Goal: Manage account settings

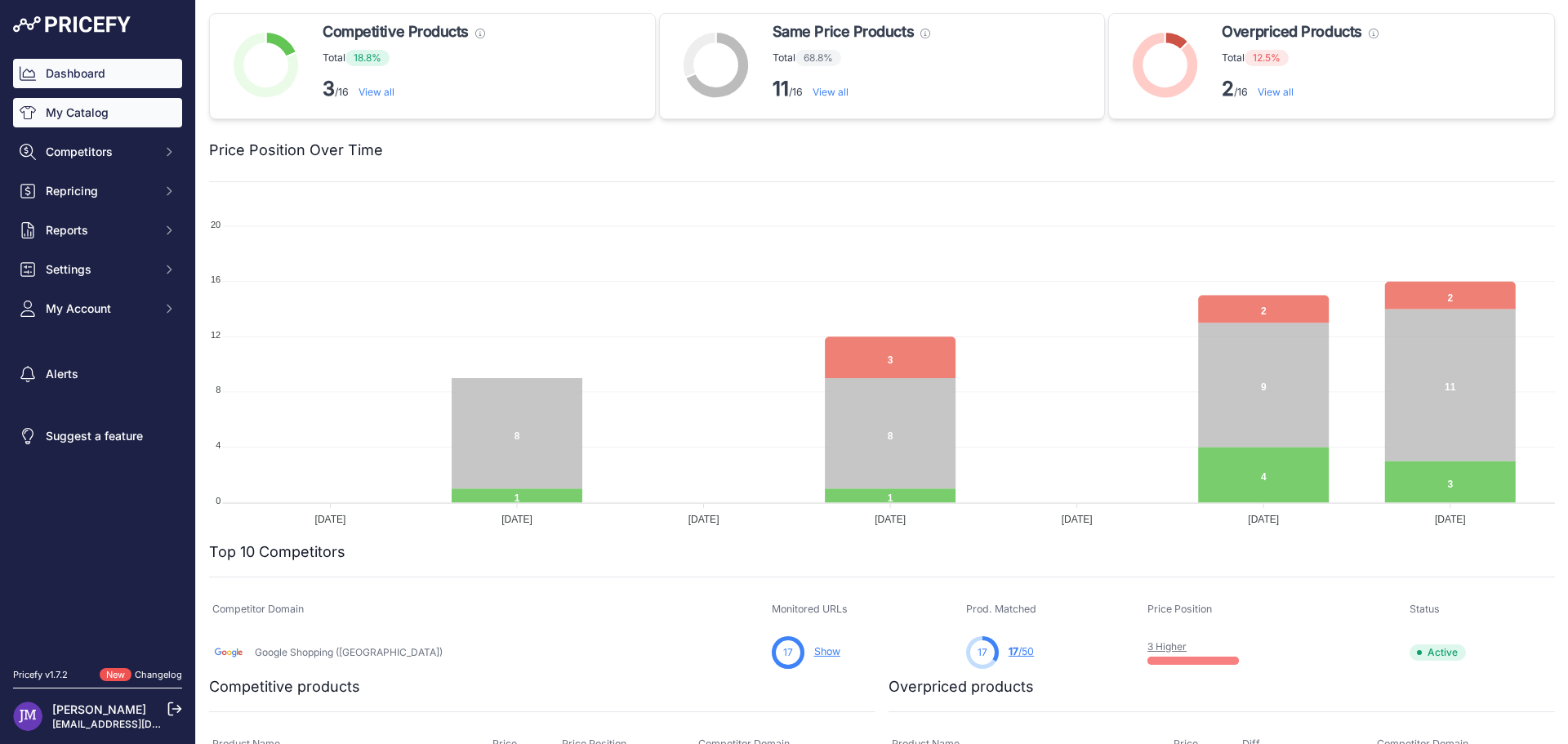
click at [136, 108] on link "My Catalog" at bounding box center [97, 113] width 169 height 30
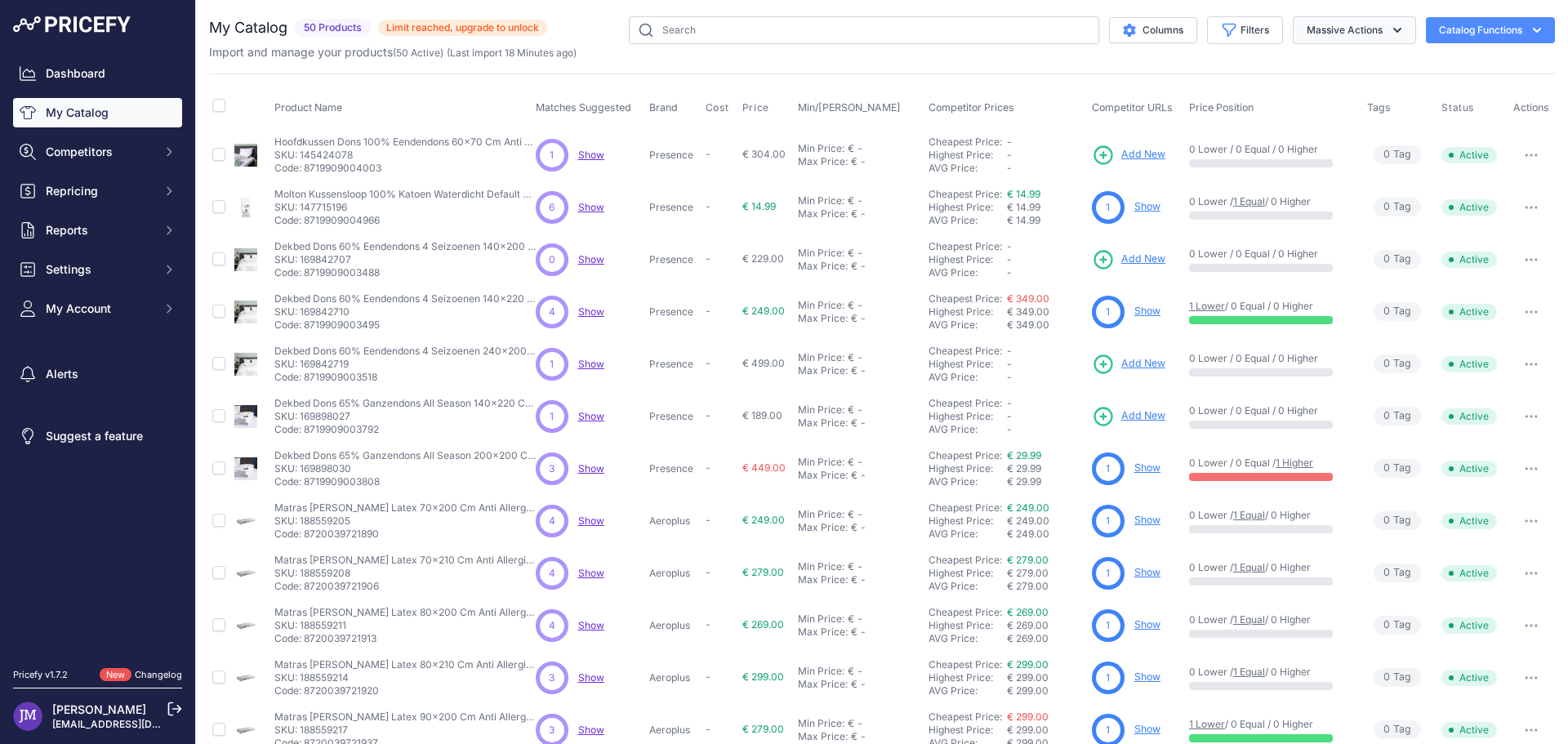
click at [1340, 25] on button "Massive Actions" at bounding box center [1354, 31] width 123 height 28
click at [1447, 22] on button "Catalog Functions" at bounding box center [1490, 30] width 129 height 26
click at [1435, 8] on div "You are not connected to the internet. My Catalog" at bounding box center [882, 491] width 1346 height 981
click at [84, 304] on span "My Account" at bounding box center [98, 309] width 107 height 17
click at [79, 394] on div "Billing" at bounding box center [97, 401] width 169 height 29
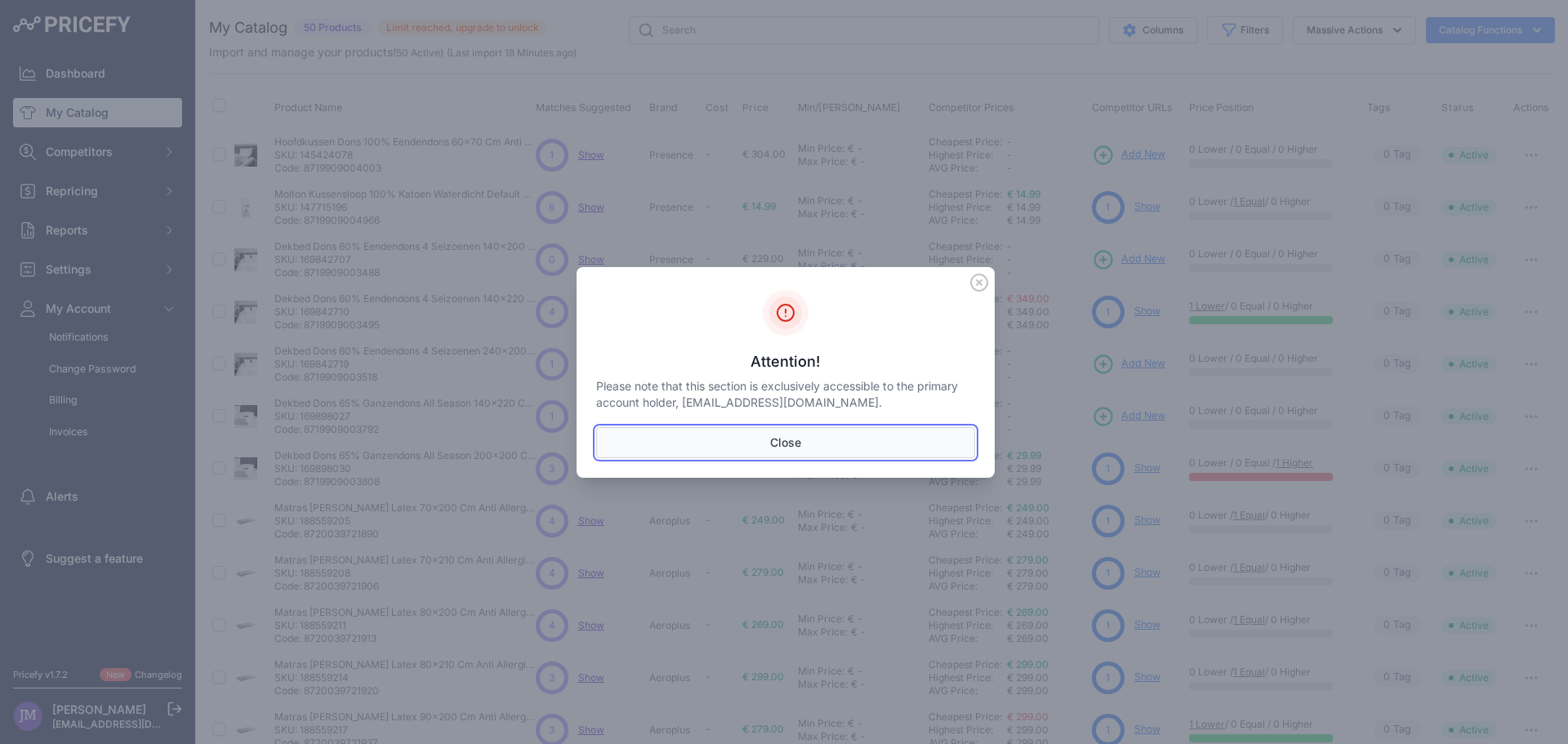
click at [708, 452] on button "Close" at bounding box center [785, 443] width 379 height 31
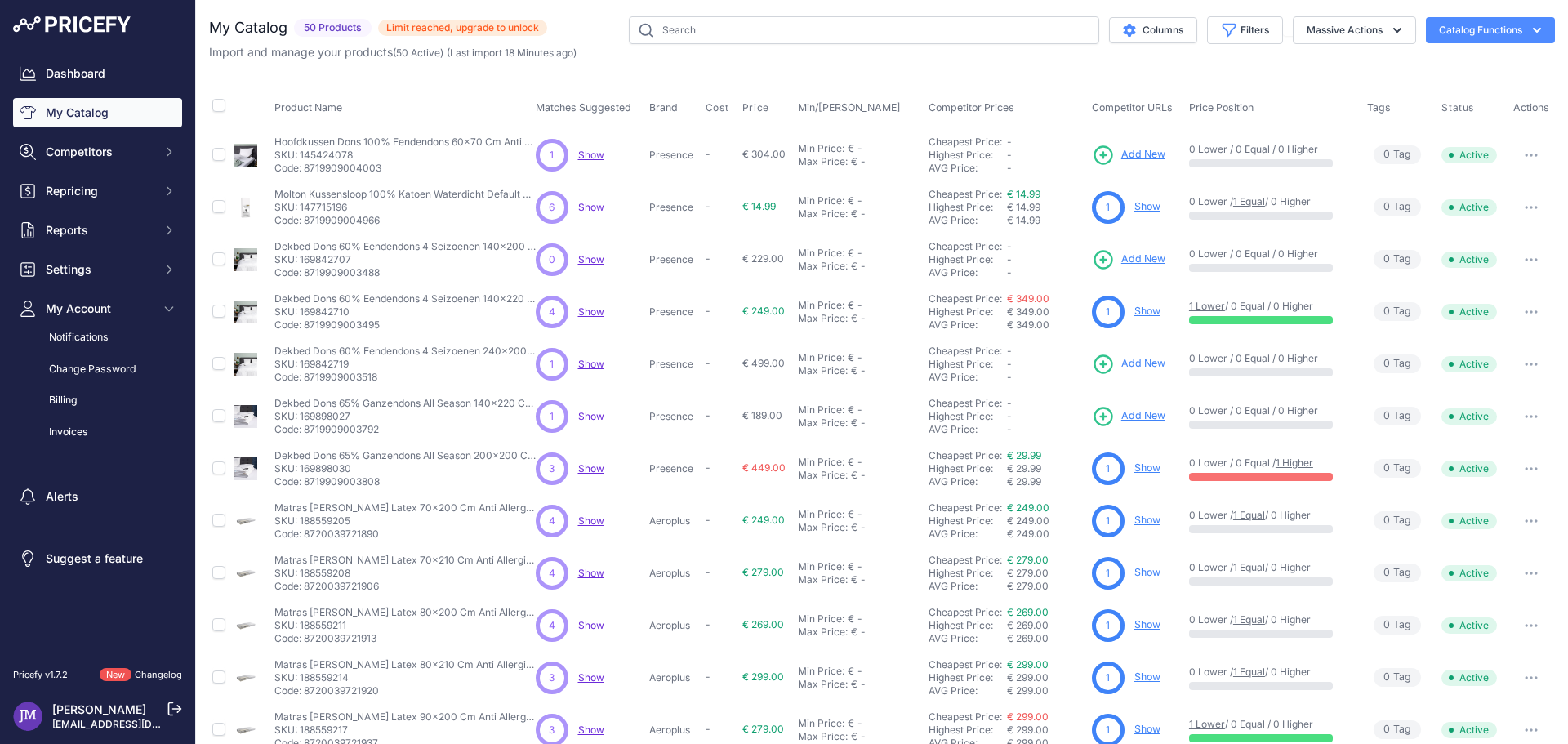
click at [174, 710] on icon at bounding box center [175, 710] width 15 height 15
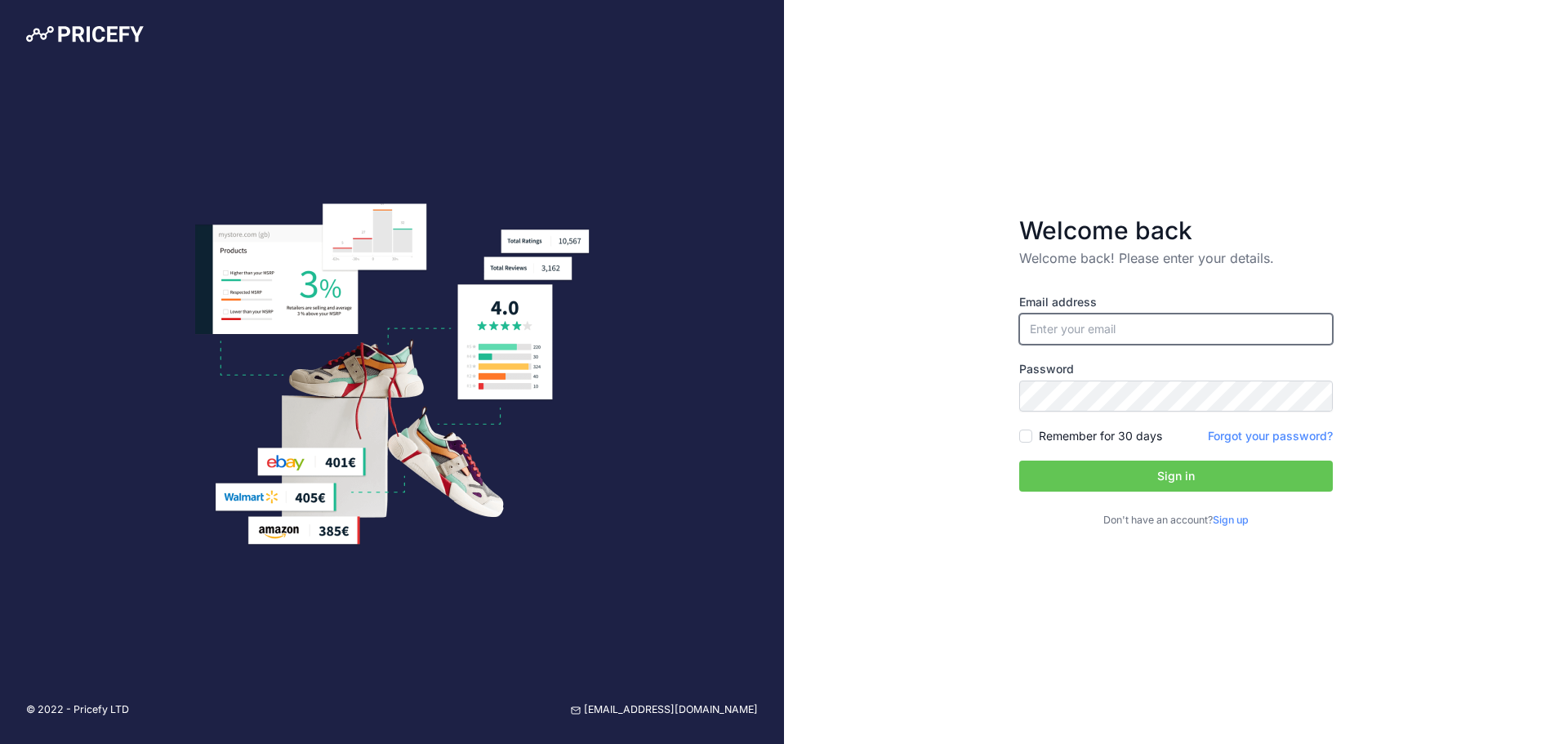
click at [1135, 323] on input "email" at bounding box center [1176, 328] width 313 height 31
type input "nerds@dekbed-discounter.nl"
